Goal: Task Accomplishment & Management: Use online tool/utility

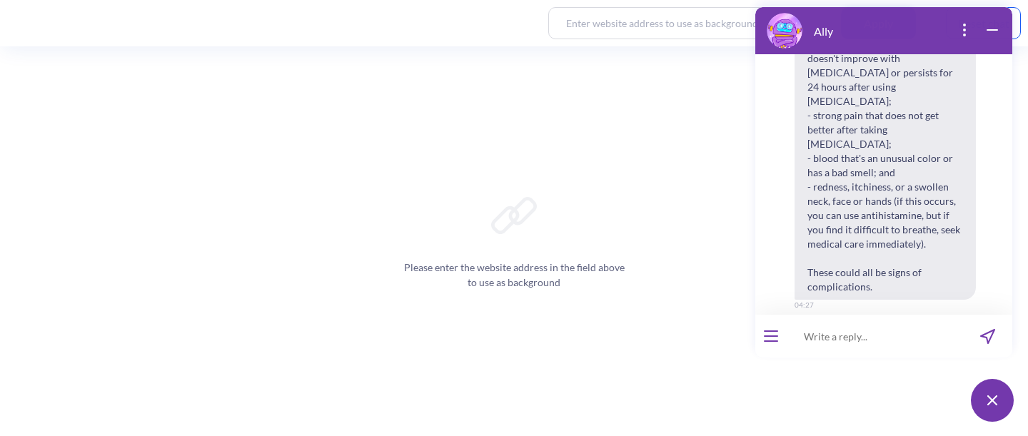
scroll to position [1316, 0]
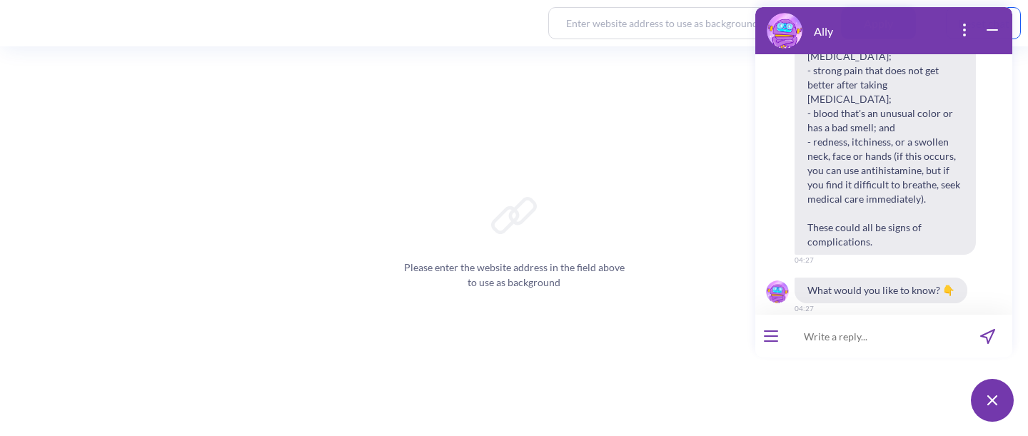
click at [774, 333] on button "open menu" at bounding box center [771, 336] width 14 height 11
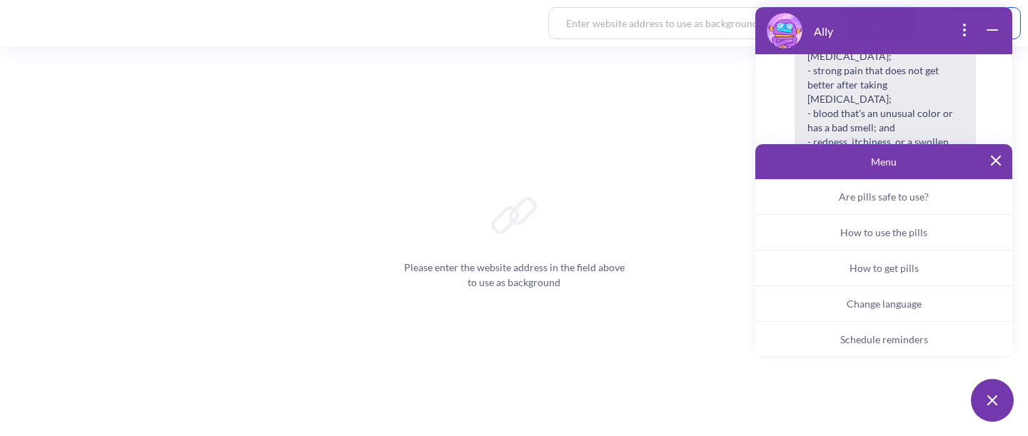
click at [936, 305] on button "Change language" at bounding box center [884, 304] width 257 height 36
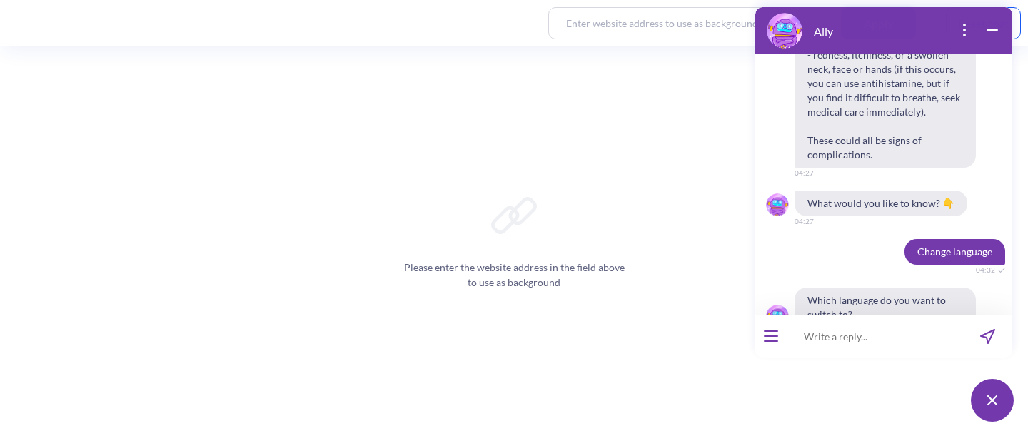
scroll to position [1428, 0]
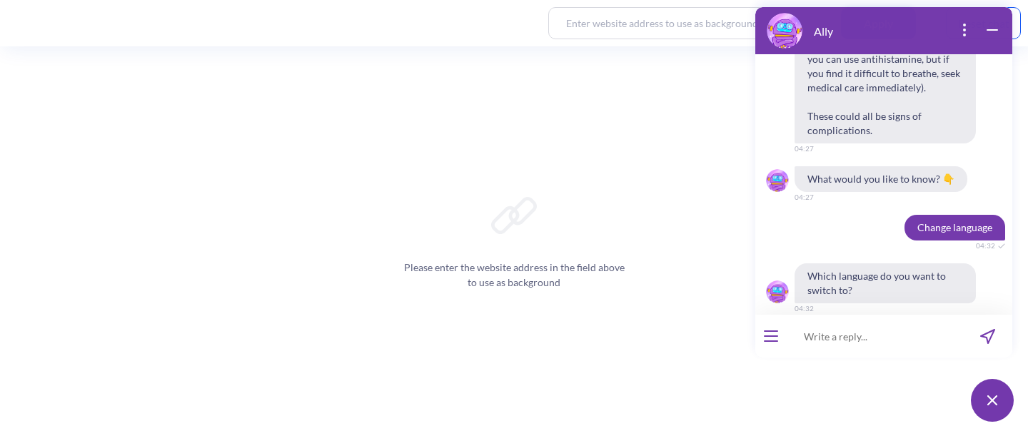
click at [902, 334] on span "Español" at bounding box center [904, 339] width 32 height 11
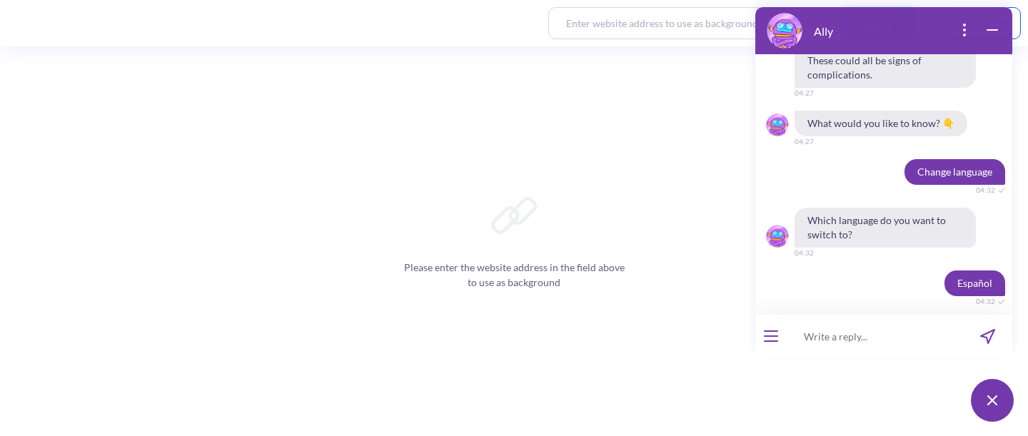
click at [849, 341] on input at bounding box center [875, 336] width 176 height 43
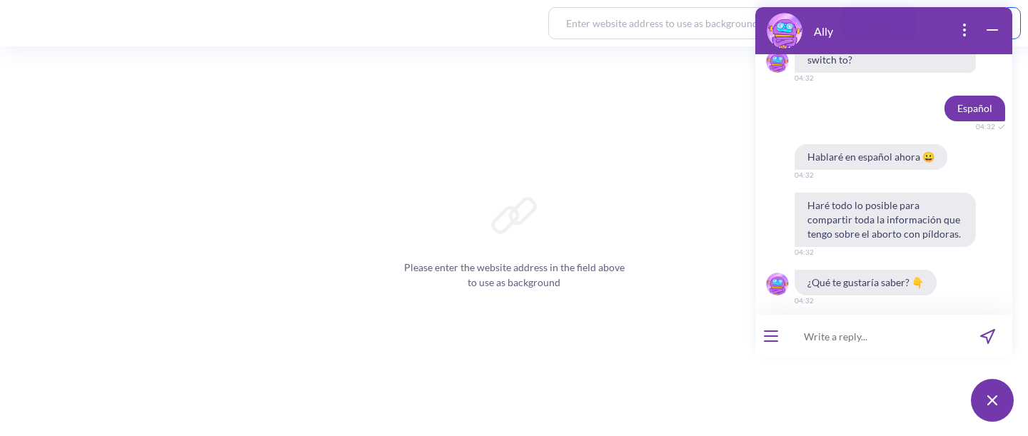
scroll to position [1678, 0]
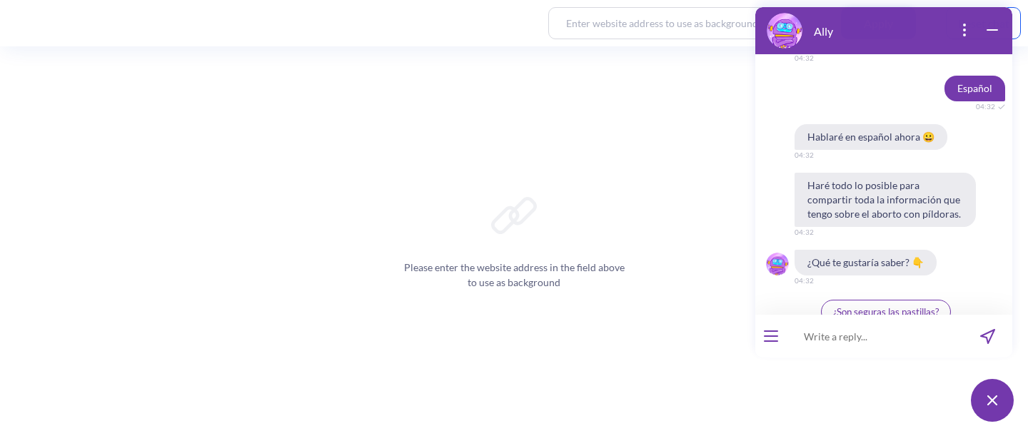
click at [870, 300] on button "¿Son seguras las pastillas?" at bounding box center [886, 312] width 130 height 24
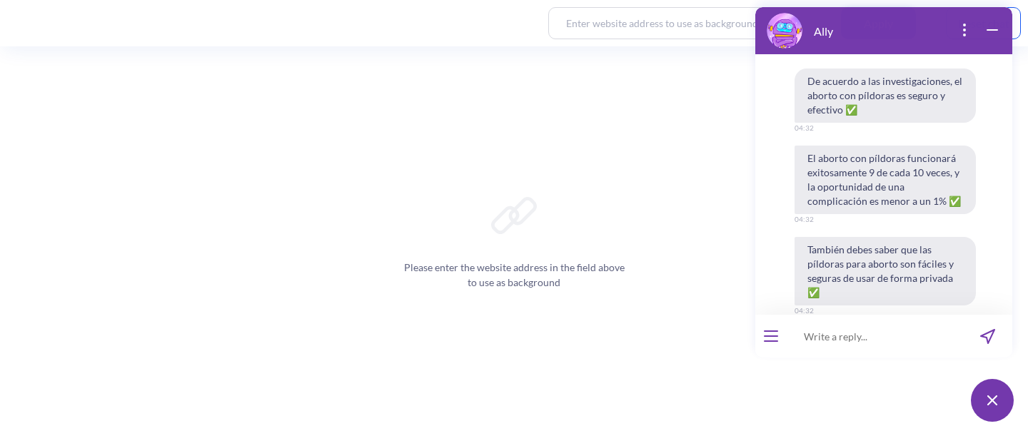
scroll to position [1965, 0]
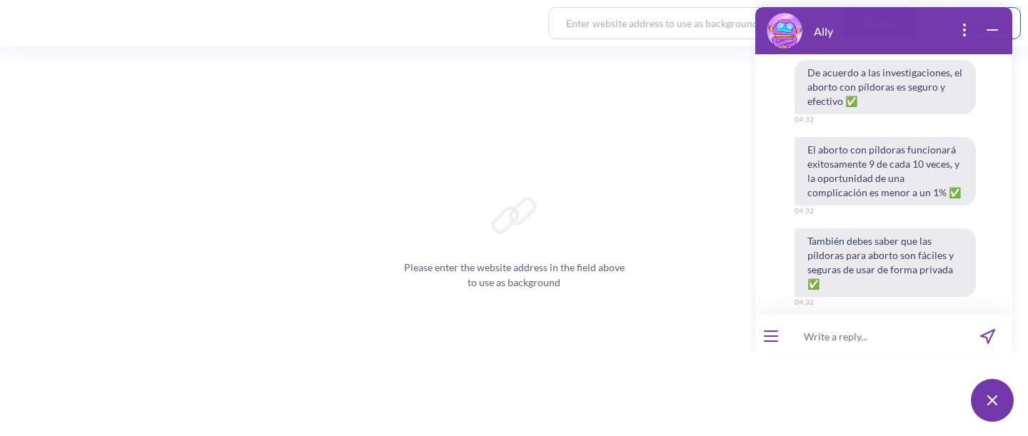
click at [860, 376] on span "👍" at bounding box center [866, 381] width 12 height 11
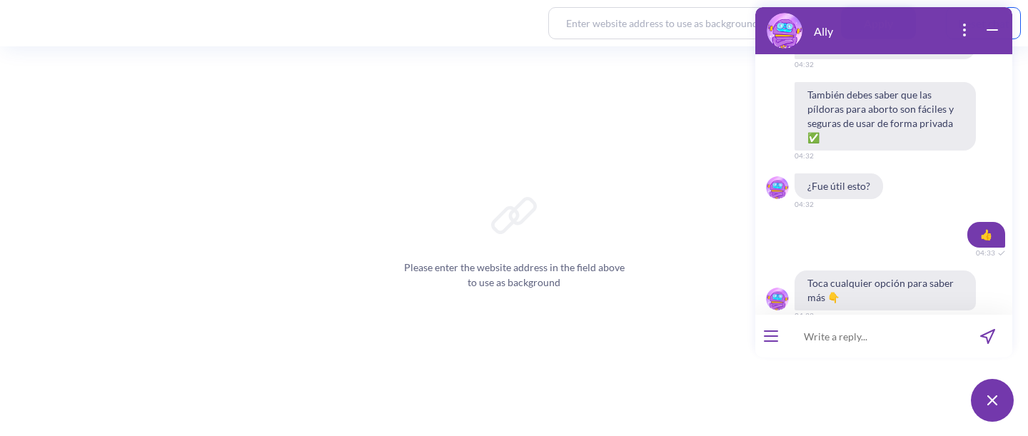
scroll to position [2133, 0]
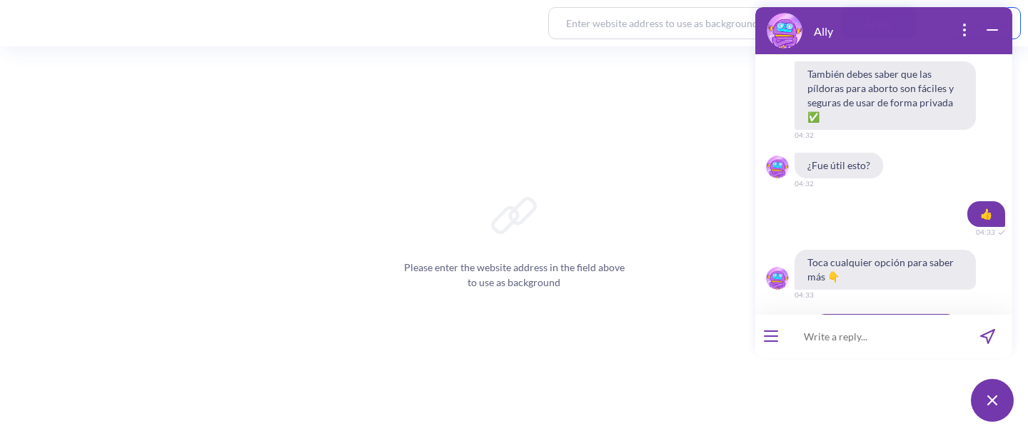
click at [776, 339] on button "open menu" at bounding box center [771, 336] width 14 height 11
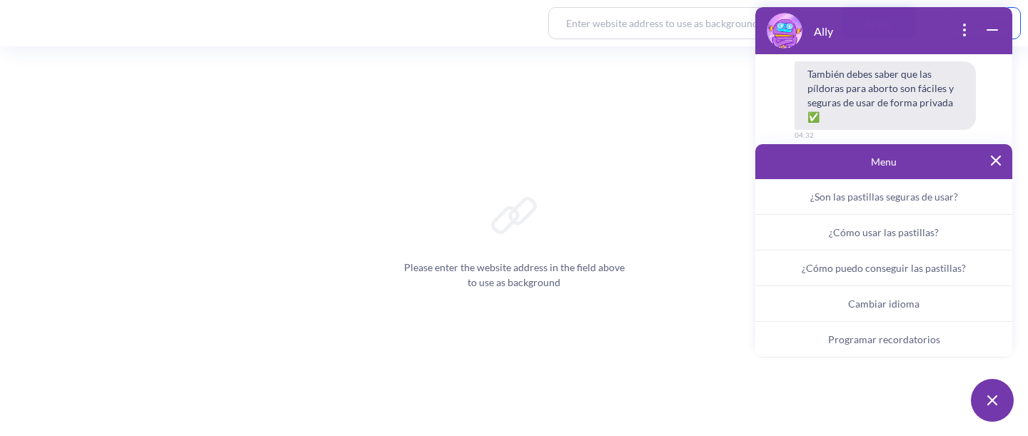
click at [878, 341] on span "Programar recordatorios" at bounding box center [884, 340] width 112 height 12
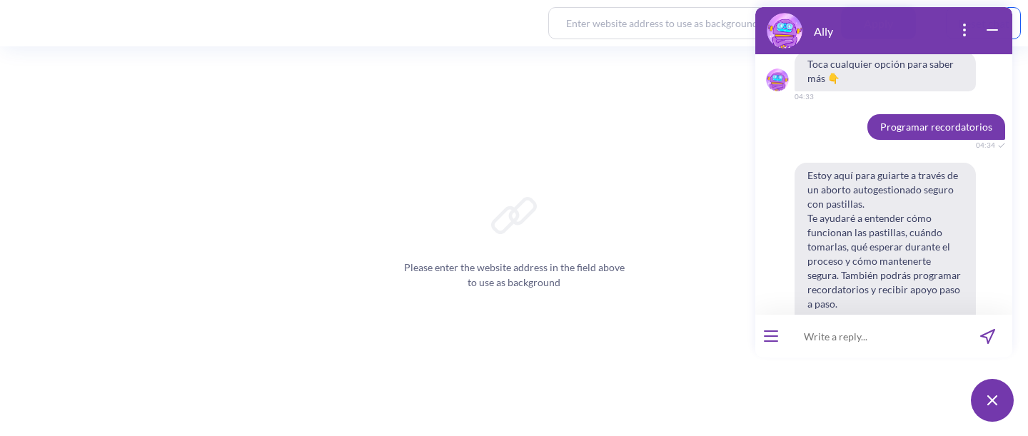
scroll to position [2345, 0]
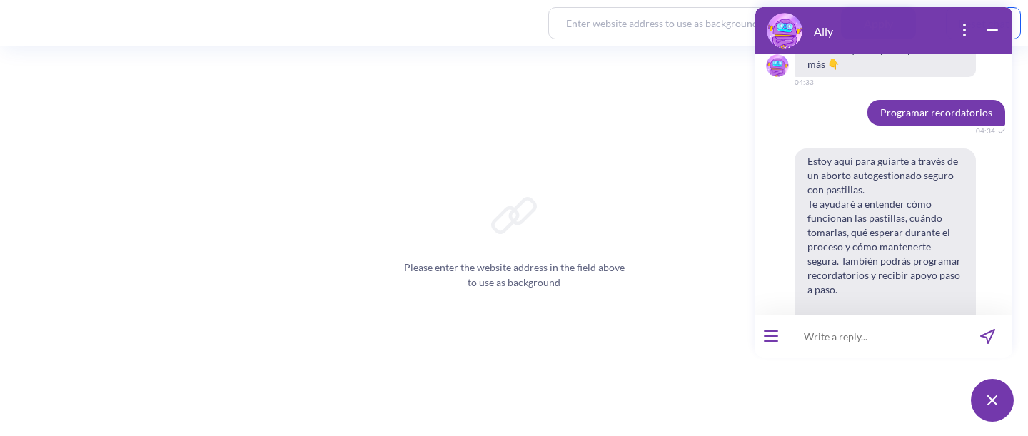
click at [863, 391] on span "Sí" at bounding box center [866, 396] width 7 height 11
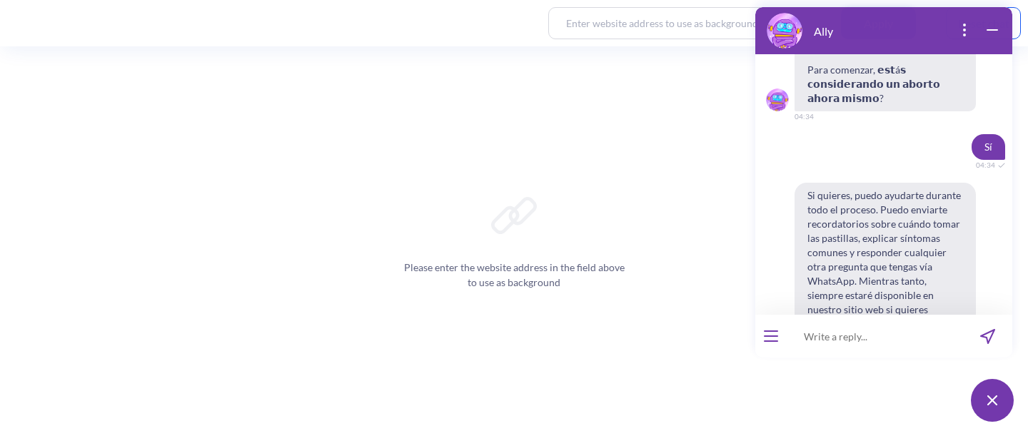
scroll to position [2628, 0]
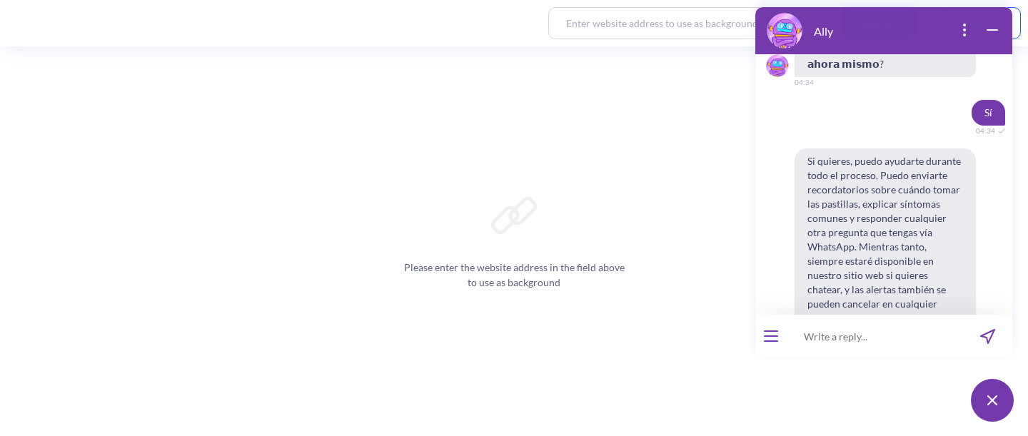
click at [873, 399] on button "Sí" at bounding box center [866, 411] width 31 height 24
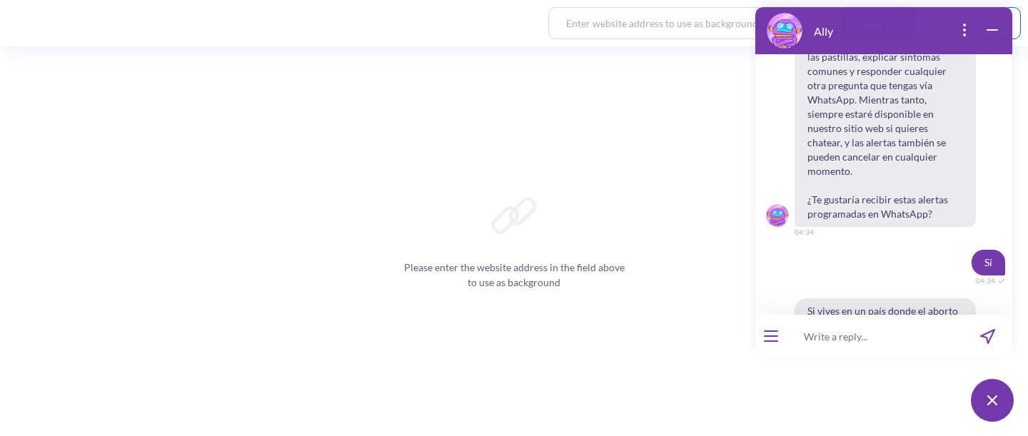
scroll to position [2797, 0]
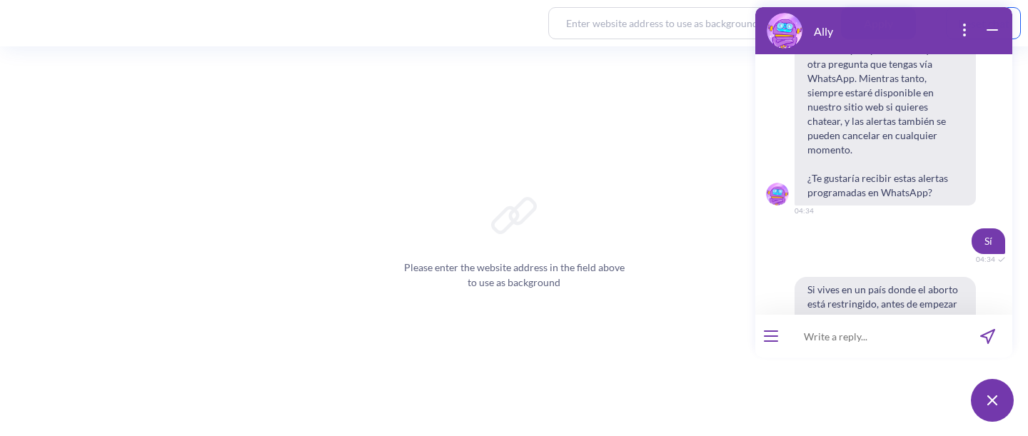
click at [863, 399] on button "Sí" at bounding box center [866, 411] width 31 height 24
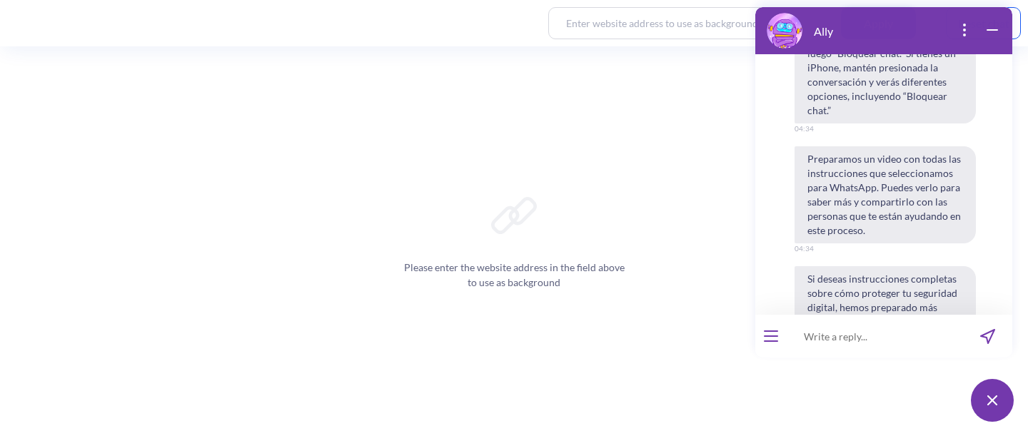
scroll to position [3397, 0]
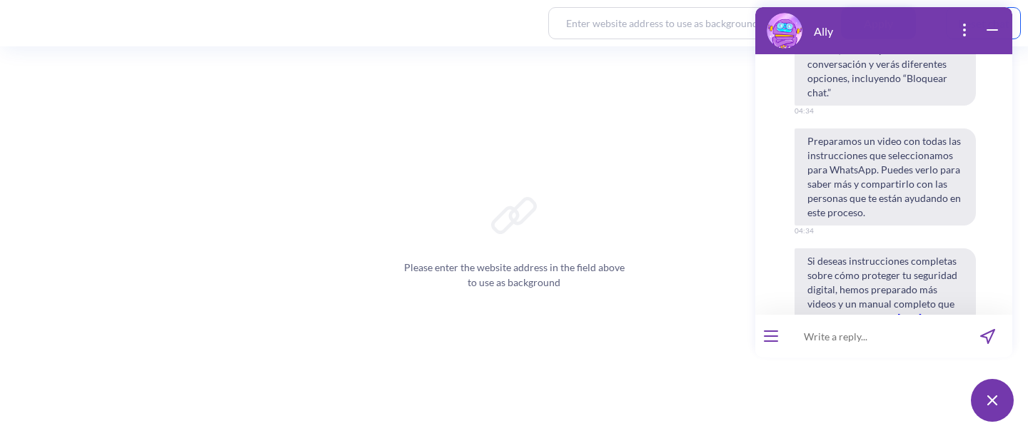
click at [855, 370] on button "Continuar" at bounding box center [885, 382] width 65 height 24
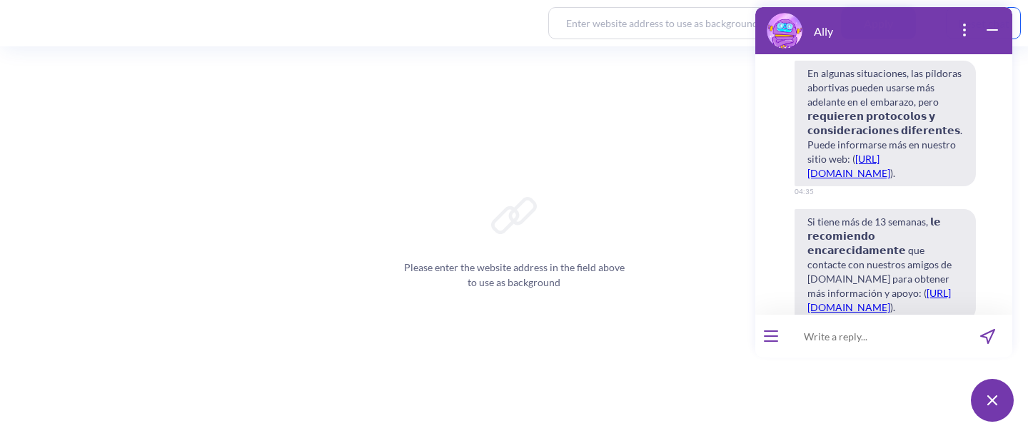
scroll to position [4407, 0]
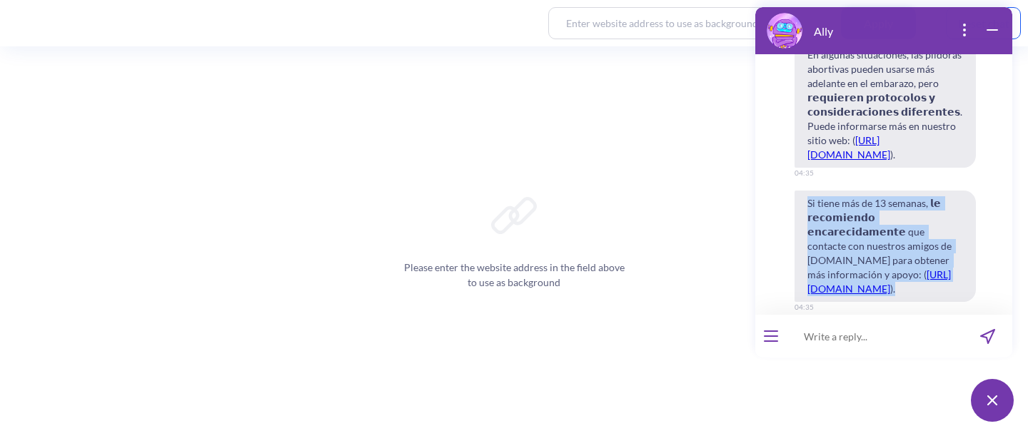
drag, startPoint x: 805, startPoint y: 159, endPoint x: 892, endPoint y: 259, distance: 133.2
click at [892, 259] on span "Si tiene más de 13 semanas, 𝗹𝗲 𝗿𝗲𝗰𝗼𝗺𝗶𝗲𝗻𝗱𝗼 𝗲𝗻𝗰𝗮𝗿𝗲𝗰𝗶𝗱𝗮𝗺𝗲𝗻𝘁𝗲 que contacte con nues…" at bounding box center [885, 246] width 181 height 111
copy span "Si tiene más de 13 semanas, 𝗹𝗲 𝗿𝗲𝗰𝗼𝗺𝗶𝗲𝗻𝗱𝗼 𝗲𝗻𝗰𝗮𝗿𝗲𝗰𝗶𝗱𝗮𝗺𝗲𝗻𝘁𝗲 que contacte con nues…"
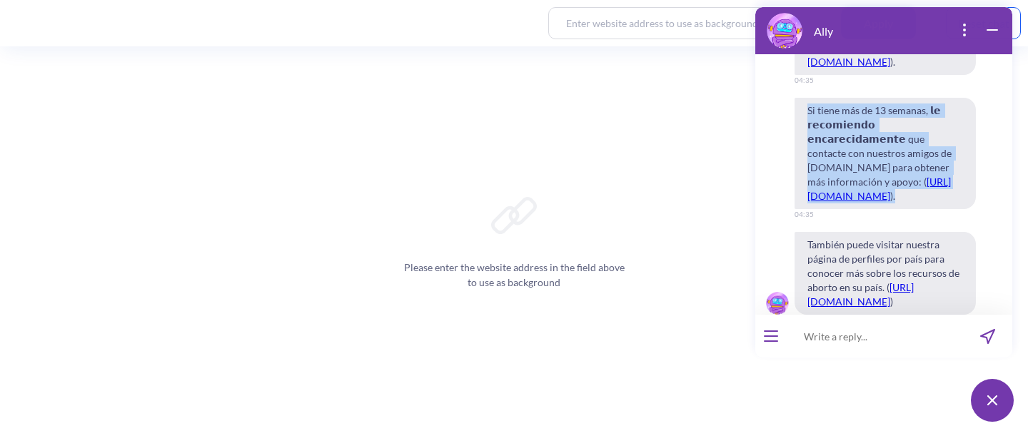
scroll to position [4528, 0]
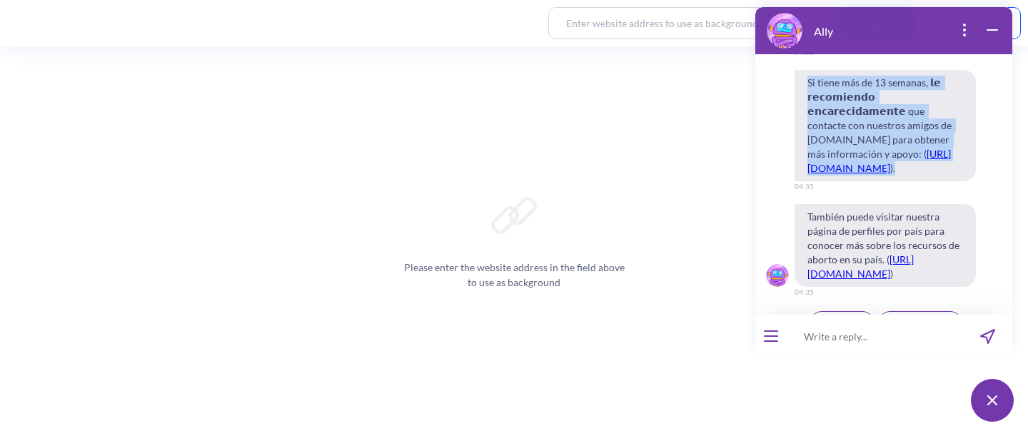
click at [833, 311] on button "Continuar" at bounding box center [842, 323] width 65 height 24
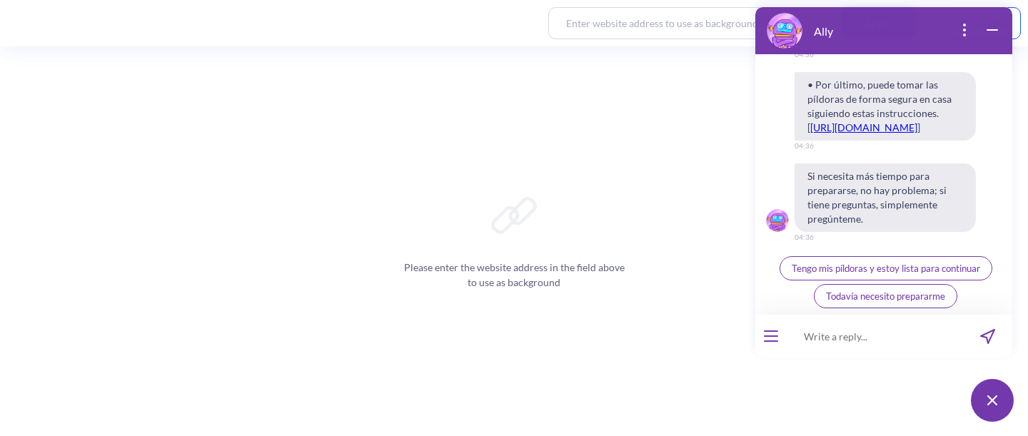
scroll to position [5218, 0]
click at [846, 264] on span "Tengo mis píldoras y estoy lista para continuar" at bounding box center [886, 268] width 189 height 11
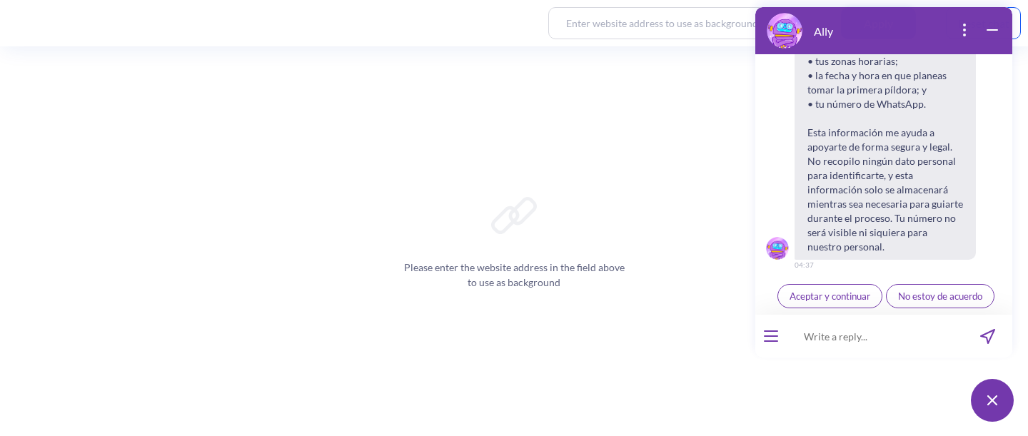
scroll to position [5530, 0]
click at [827, 296] on span "Aceptar y continuar" at bounding box center [830, 296] width 81 height 11
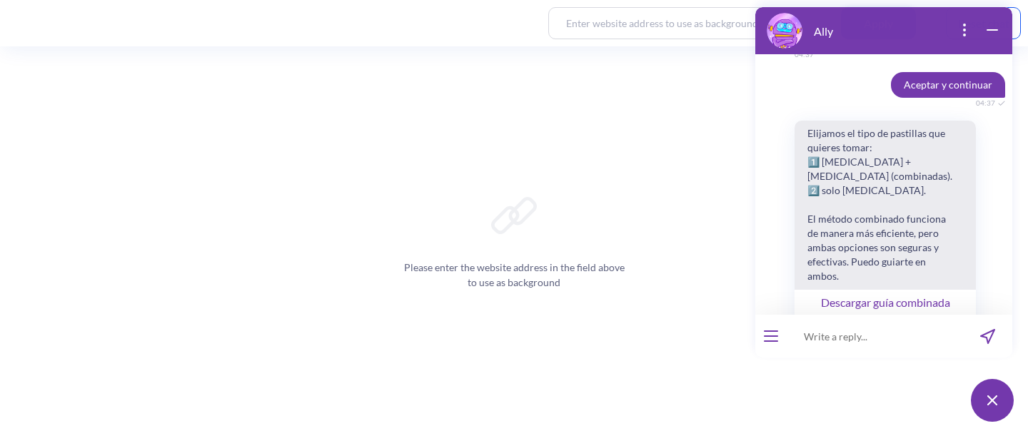
scroll to position [5849, 0]
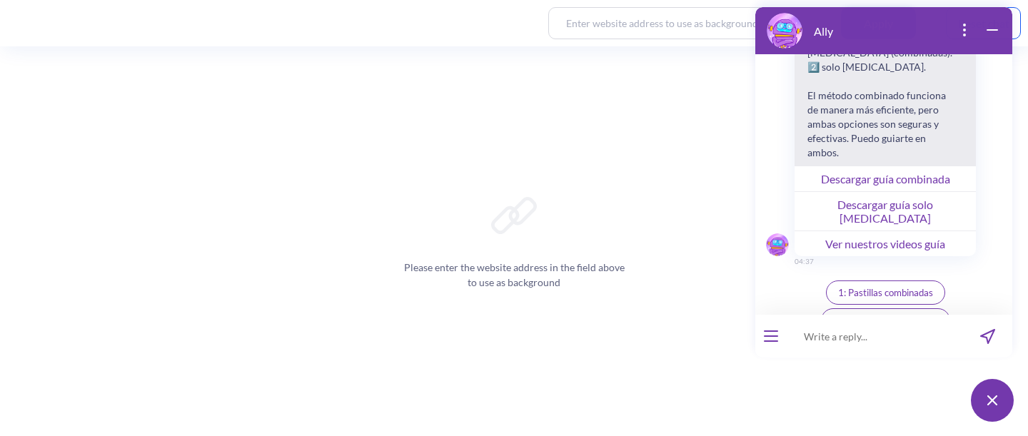
click at [854, 296] on span "1: Pastillas combinadas" at bounding box center [885, 292] width 95 height 11
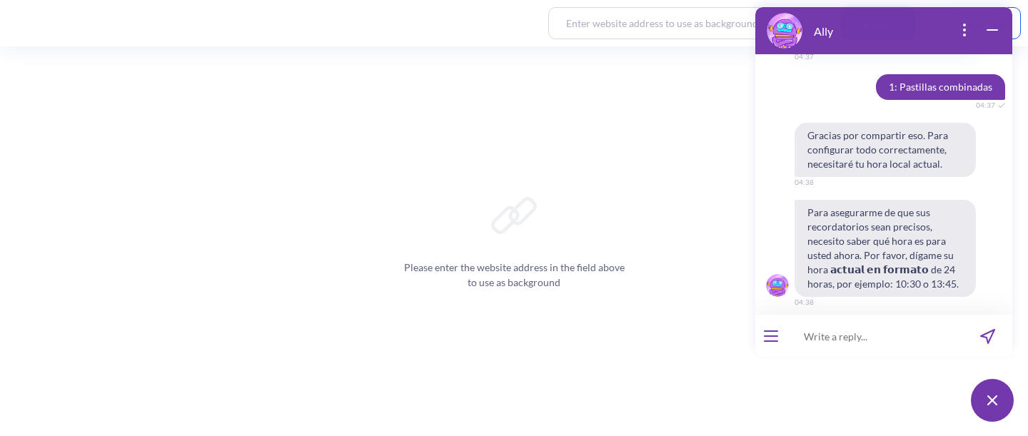
scroll to position [6067, 0]
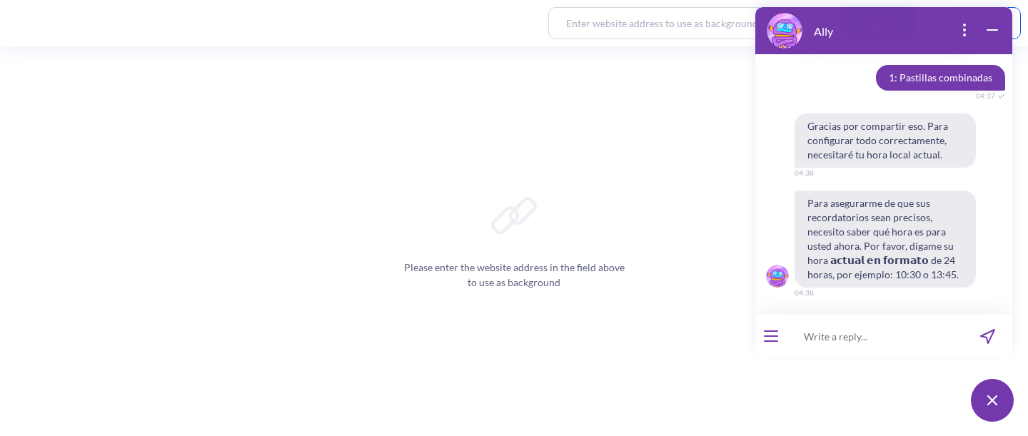
click at [847, 338] on input at bounding box center [875, 336] width 176 height 43
type input "16:38"
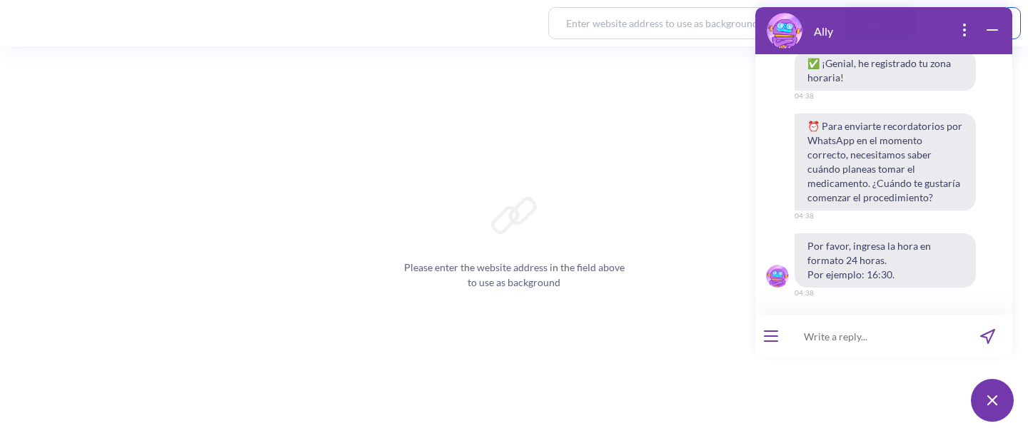
scroll to position [6375, 0]
type input "17:00"
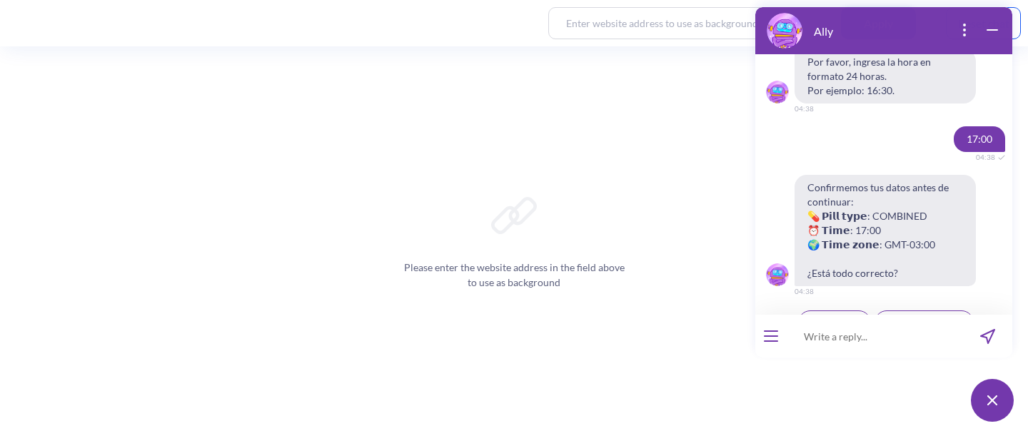
scroll to position [6586, 0]
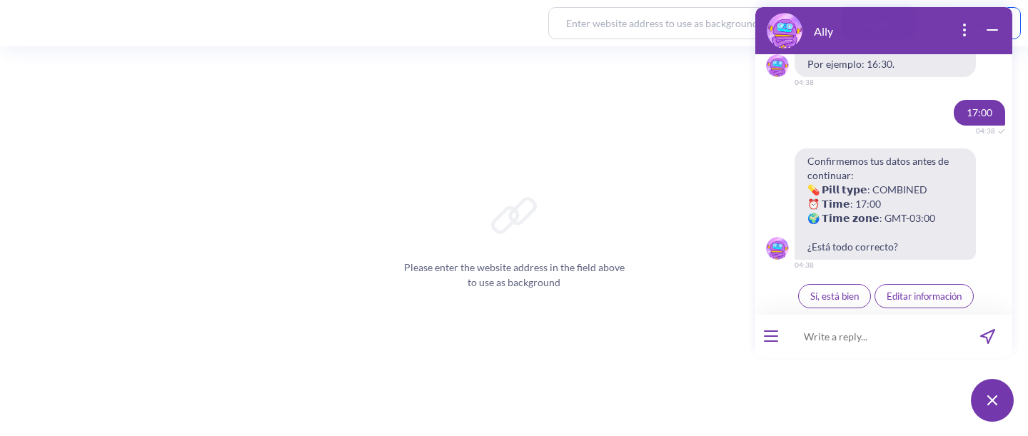
click at [825, 296] on span "Sí, está bien" at bounding box center [835, 296] width 49 height 11
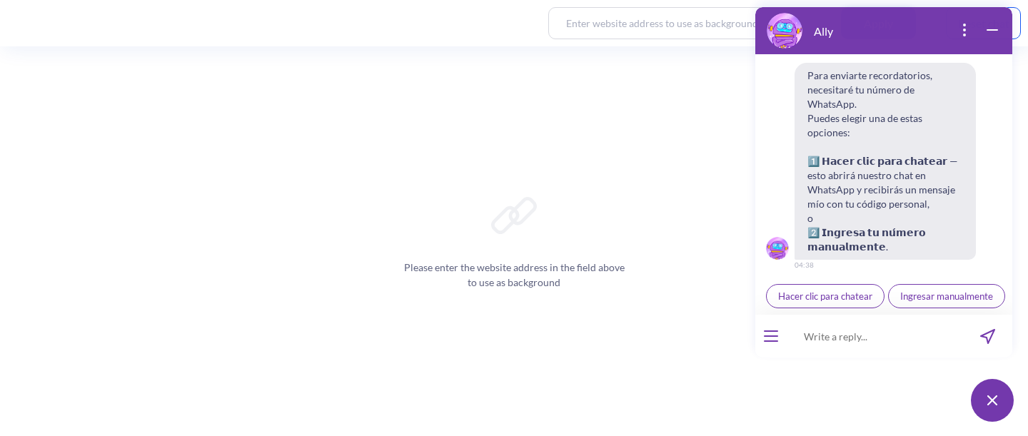
scroll to position [6868, 0]
click at [901, 295] on span "Ingresar manualmente" at bounding box center [947, 296] width 93 height 11
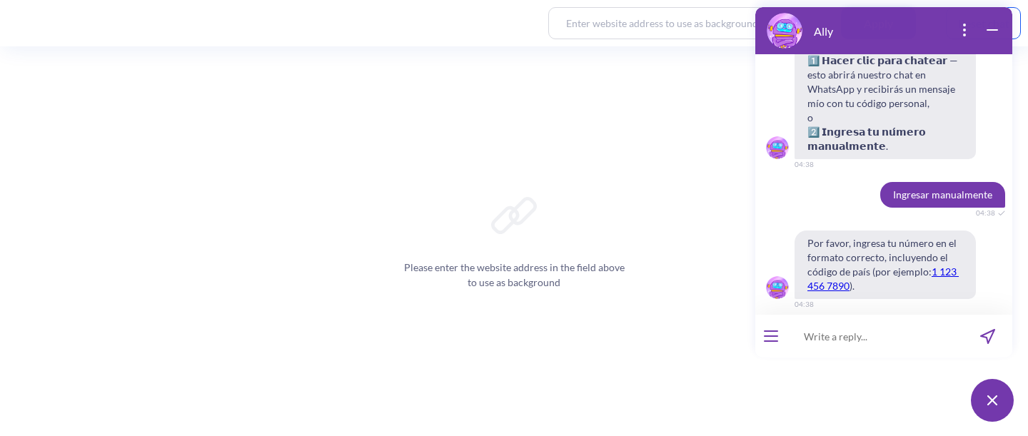
scroll to position [6953, 0]
type input "55 1191847 6068"
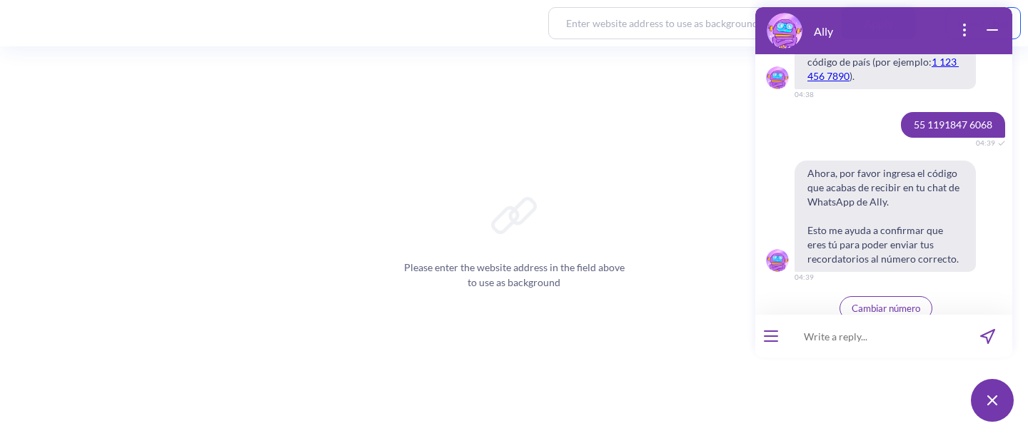
scroll to position [7163, 0]
click at [877, 336] on input at bounding box center [875, 336] width 176 height 43
type input "937887"
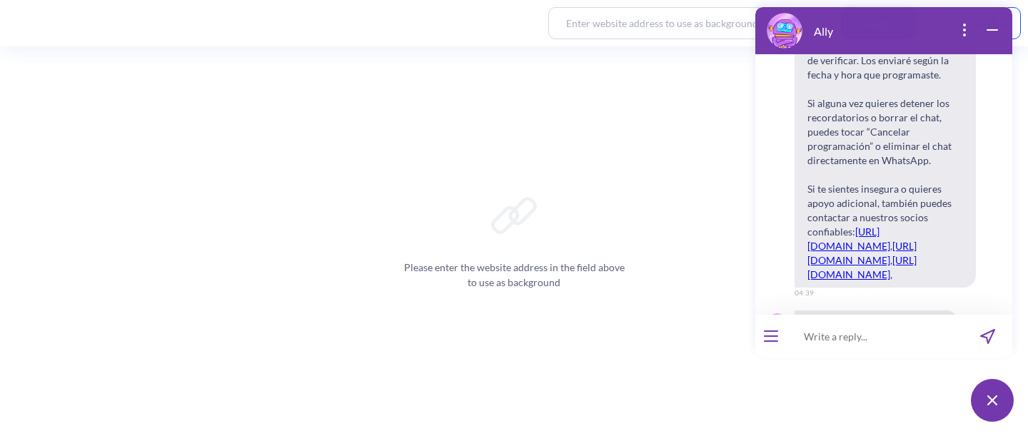
scroll to position [7623, 0]
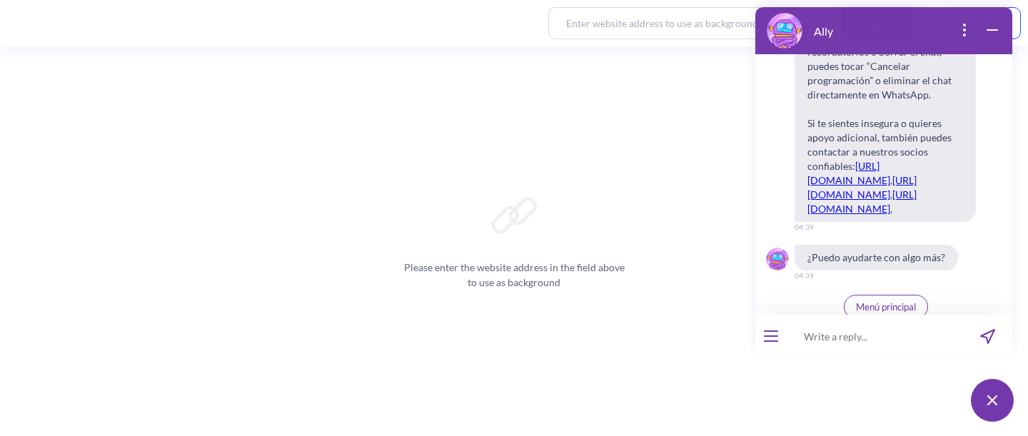
click at [879, 331] on input at bounding box center [875, 336] width 176 height 43
type input "Gracias"
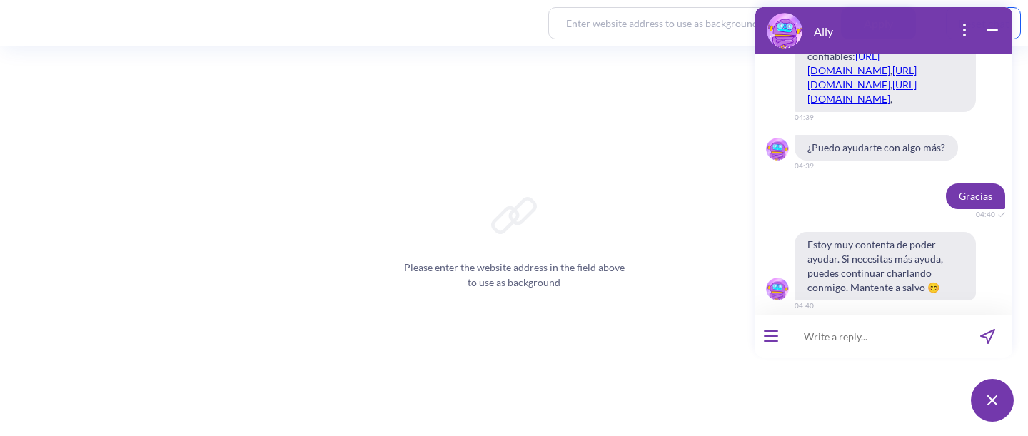
scroll to position [7735, 0]
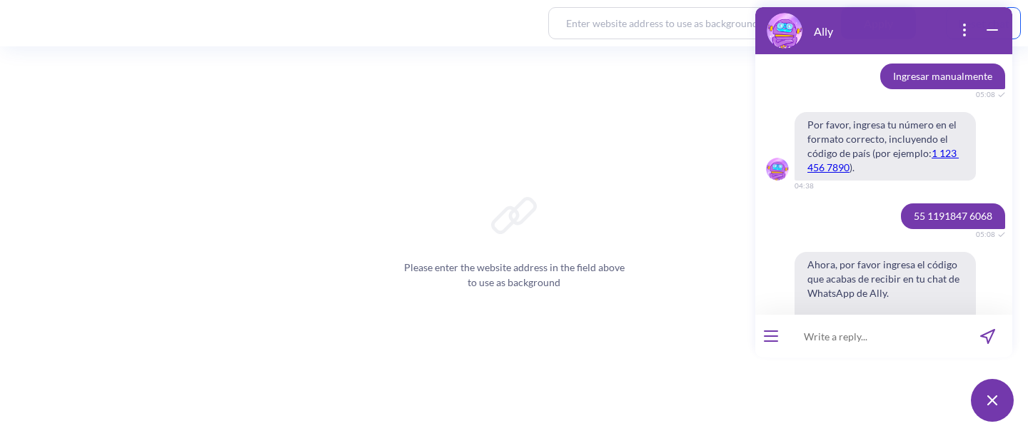
scroll to position [822, 0]
